Goal: Information Seeking & Learning: Find contact information

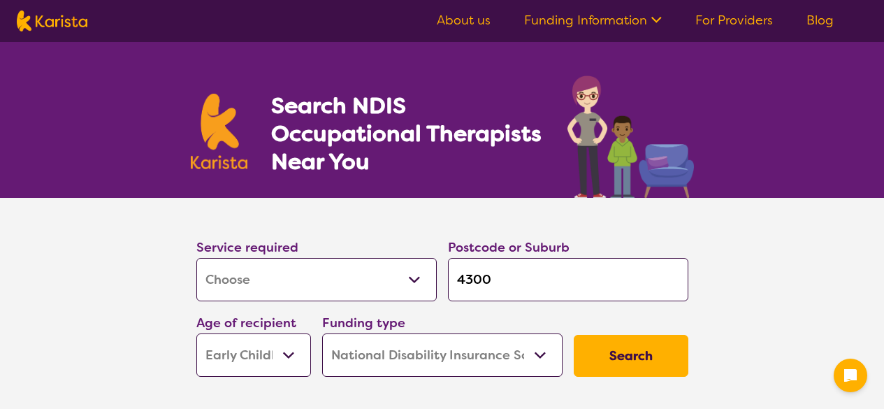
select select "[MEDICAL_DATA]"
select select "EC"
select select "NDIS"
select select "[MEDICAL_DATA]"
select select "EC"
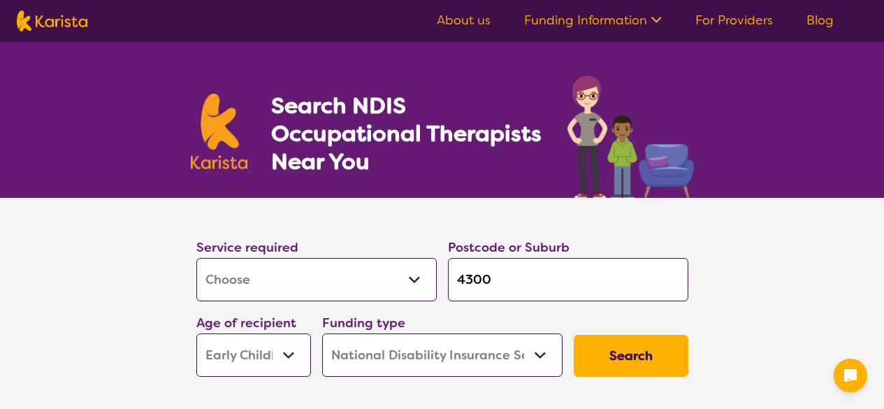
select select "NDIS"
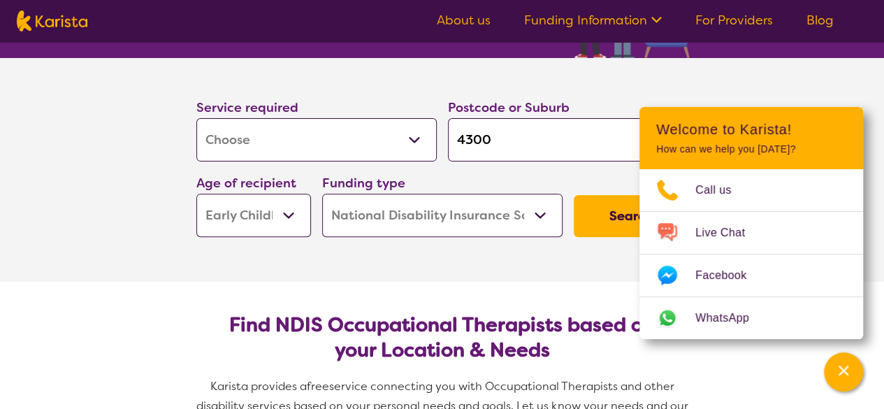
click at [614, 217] on button "Search" at bounding box center [631, 216] width 115 height 42
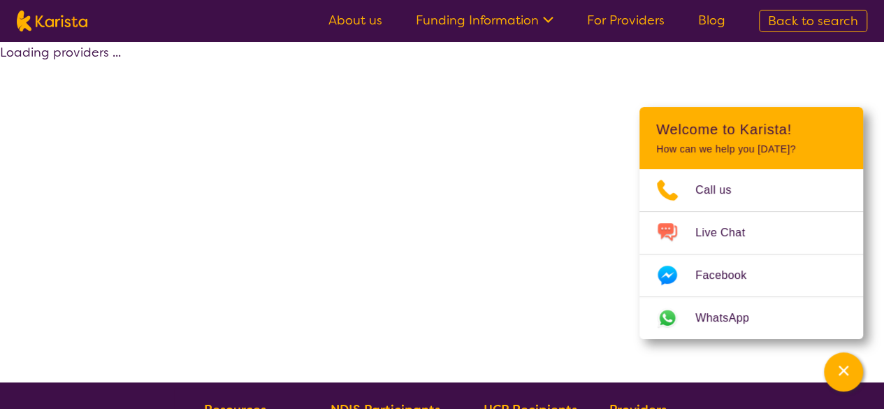
select select "by_score"
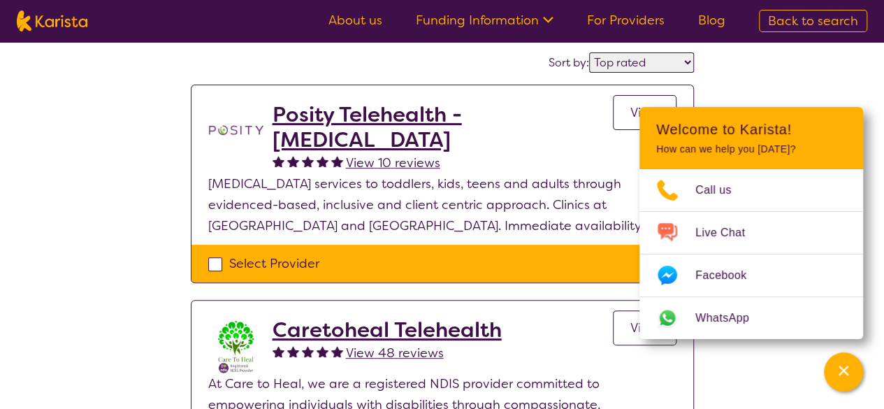
scroll to position [140, 0]
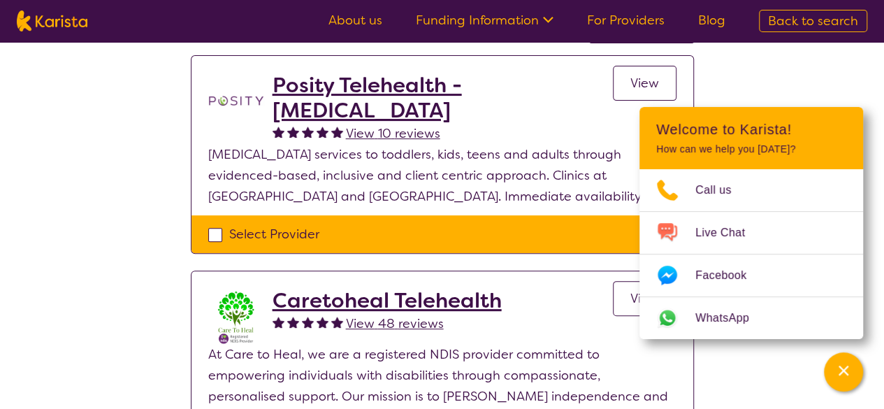
click at [45, 175] on div "Select one or more providers and click the 'NEXT' button to proceed 1 - 3 of 3 …" at bounding box center [442, 308] width 884 height 813
click at [646, 68] on link "View" at bounding box center [645, 83] width 64 height 35
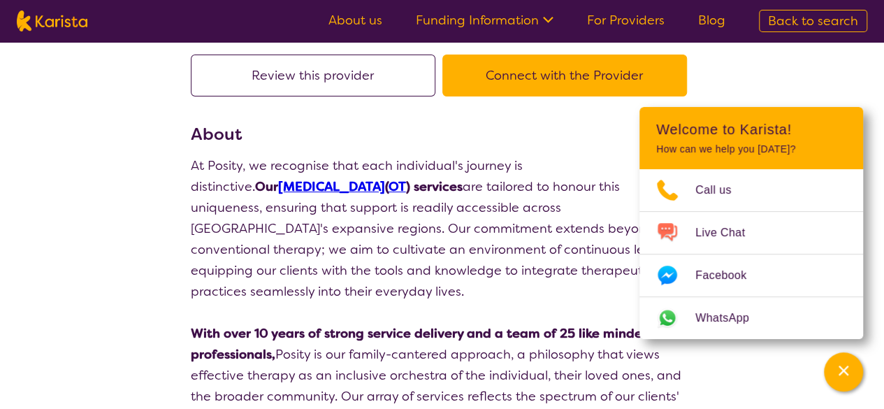
scroll to position [140, 0]
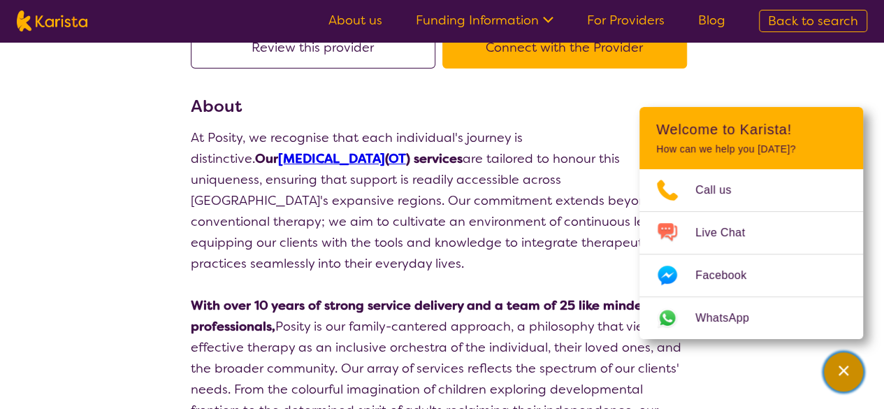
click at [847, 373] on icon "Channel Menu" at bounding box center [844, 370] width 14 height 14
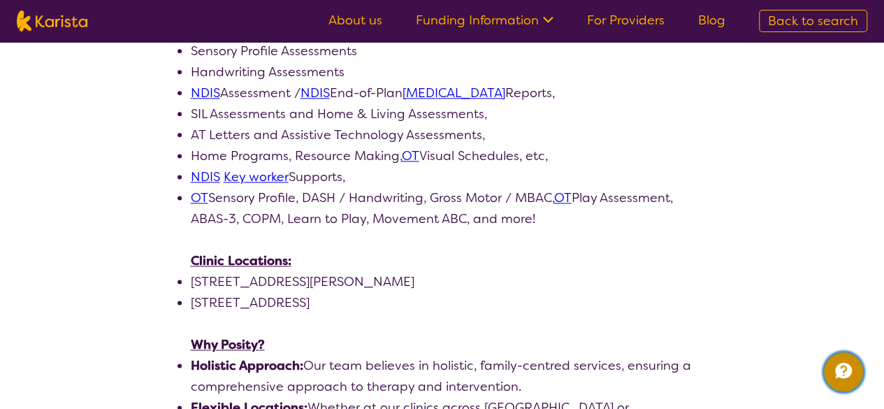
scroll to position [769, 0]
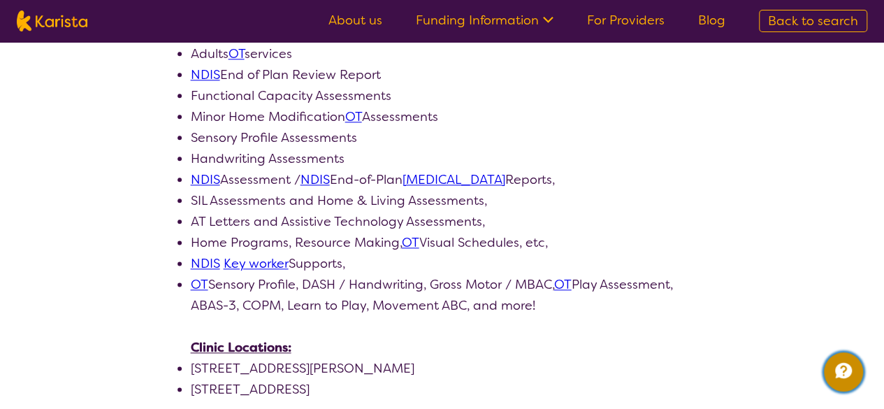
select select "by_score"
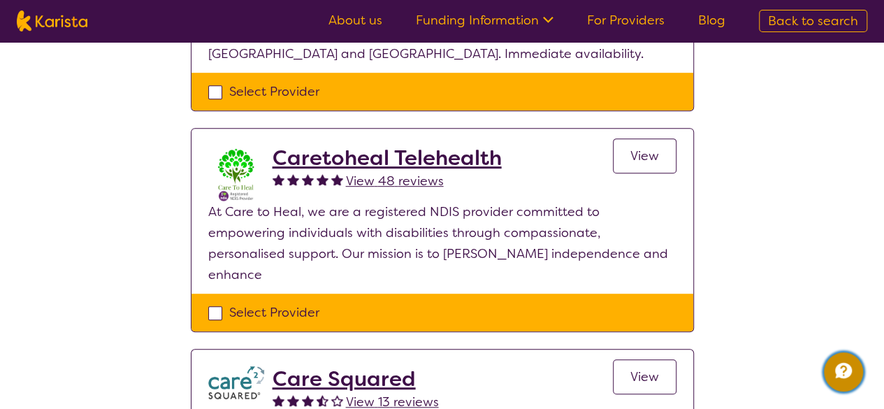
scroll to position [140, 0]
